Goal: Transaction & Acquisition: Obtain resource

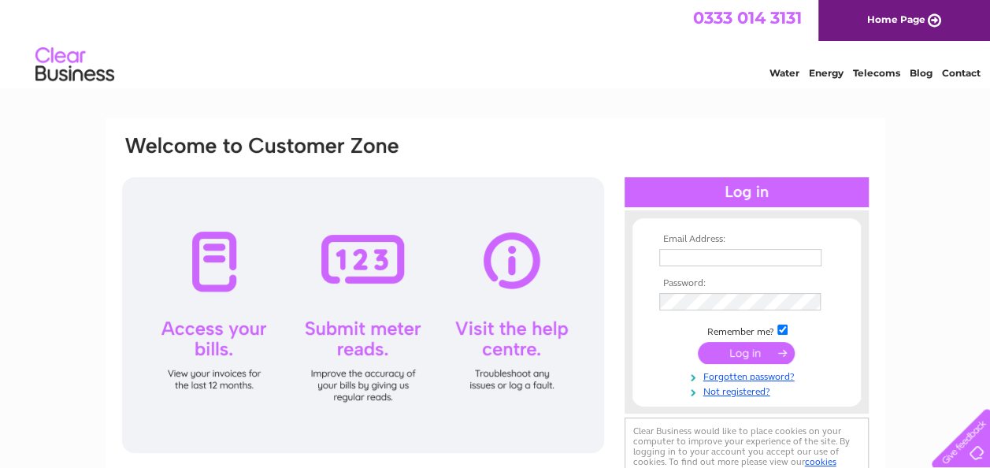
type input "happy@prestige-transport.co.uk"
click at [738, 357] on input "submit" at bounding box center [746, 353] width 97 height 22
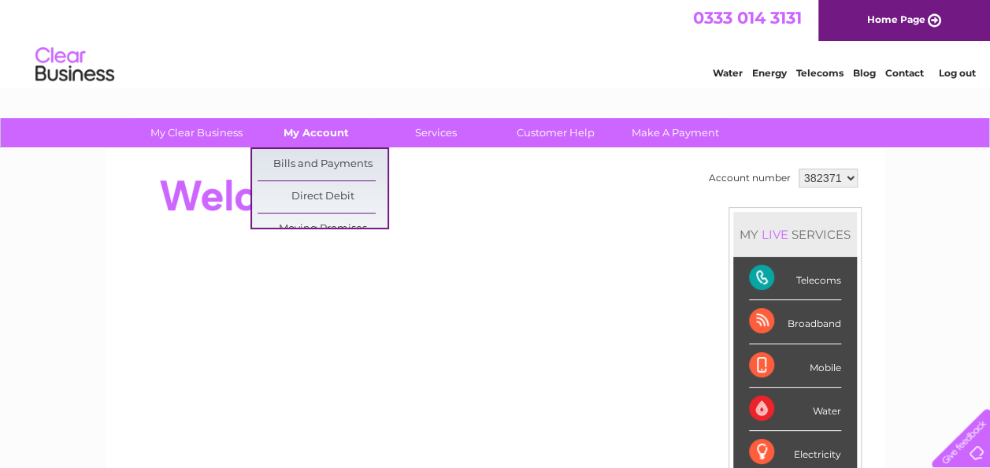
click at [321, 131] on link "My Account" at bounding box center [316, 132] width 130 height 29
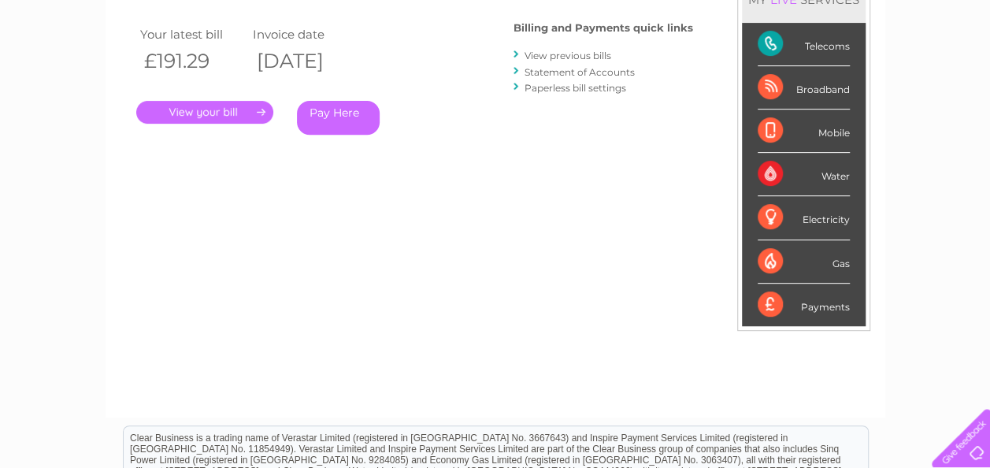
scroll to position [9, 0]
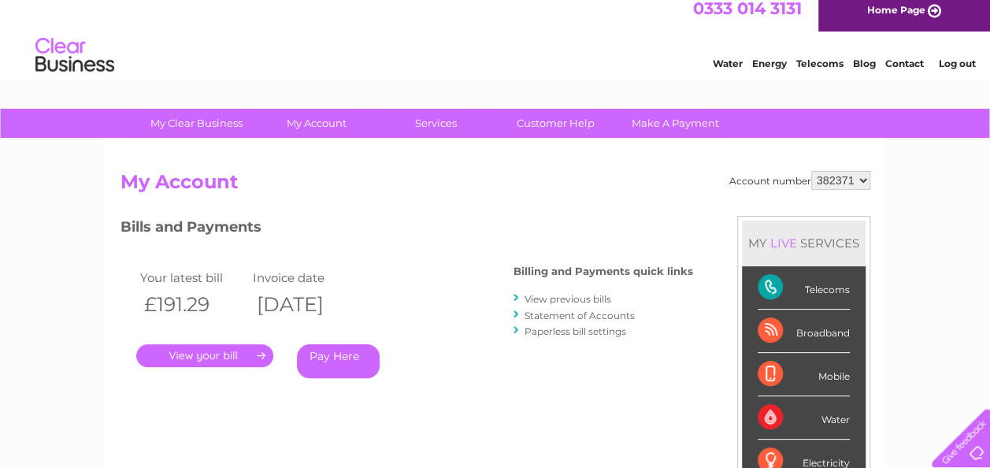
click at [203, 362] on link "." at bounding box center [204, 355] width 137 height 23
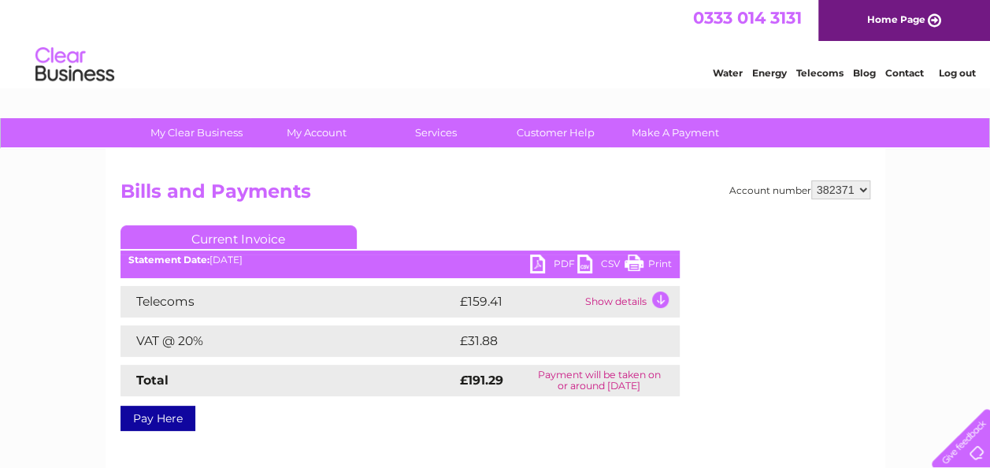
click at [555, 266] on link "PDF" at bounding box center [553, 265] width 47 height 23
